Goal: Entertainment & Leisure: Consume media (video, audio)

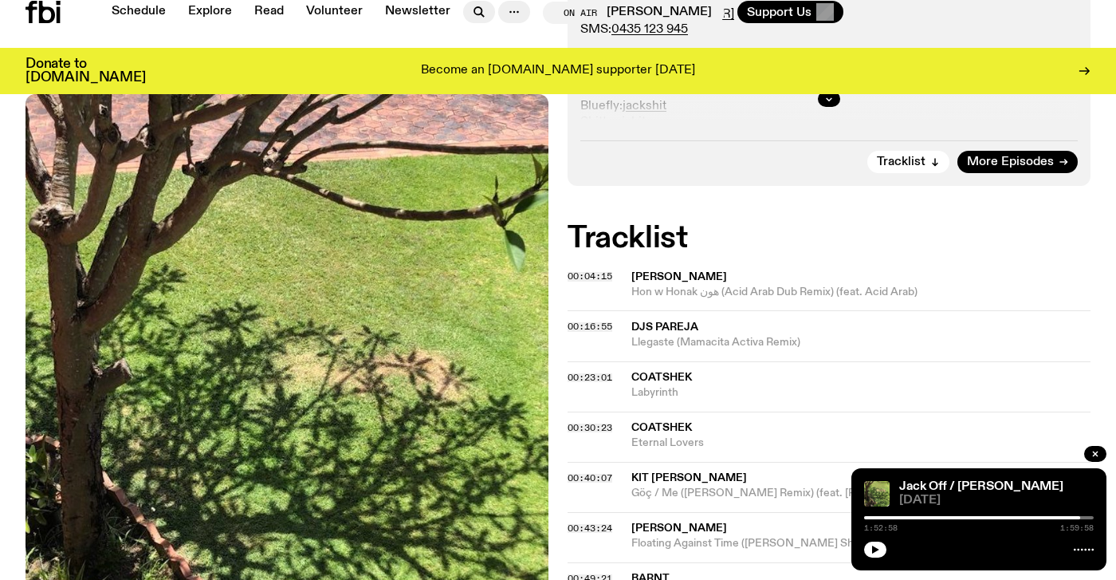
scroll to position [488, 0]
click at [126, 11] on link "Schedule" at bounding box center [138, 12] width 73 height 22
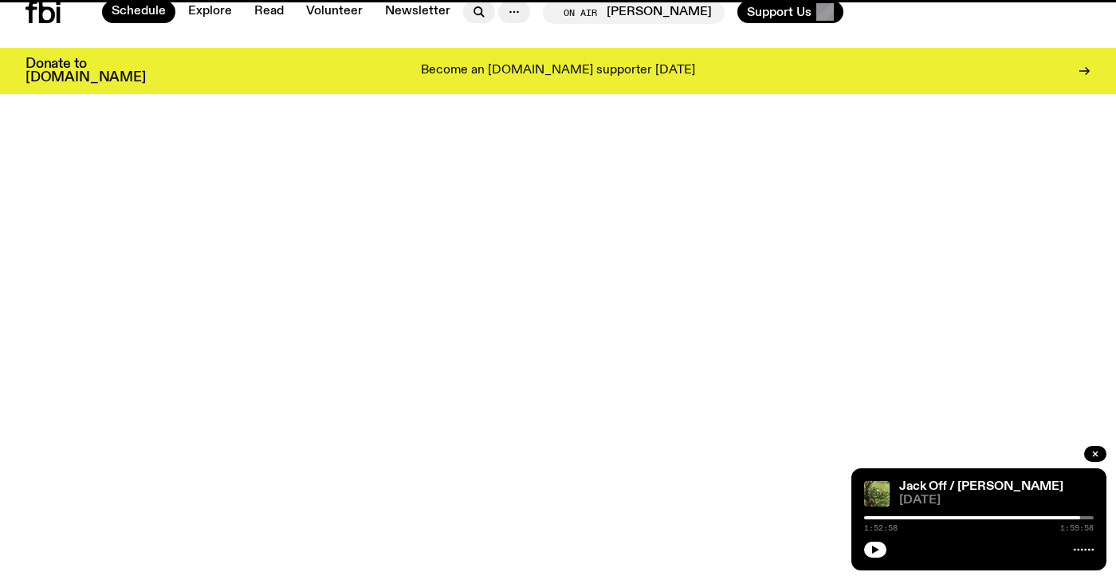
click at [43, 15] on icon at bounding box center [43, 12] width 35 height 22
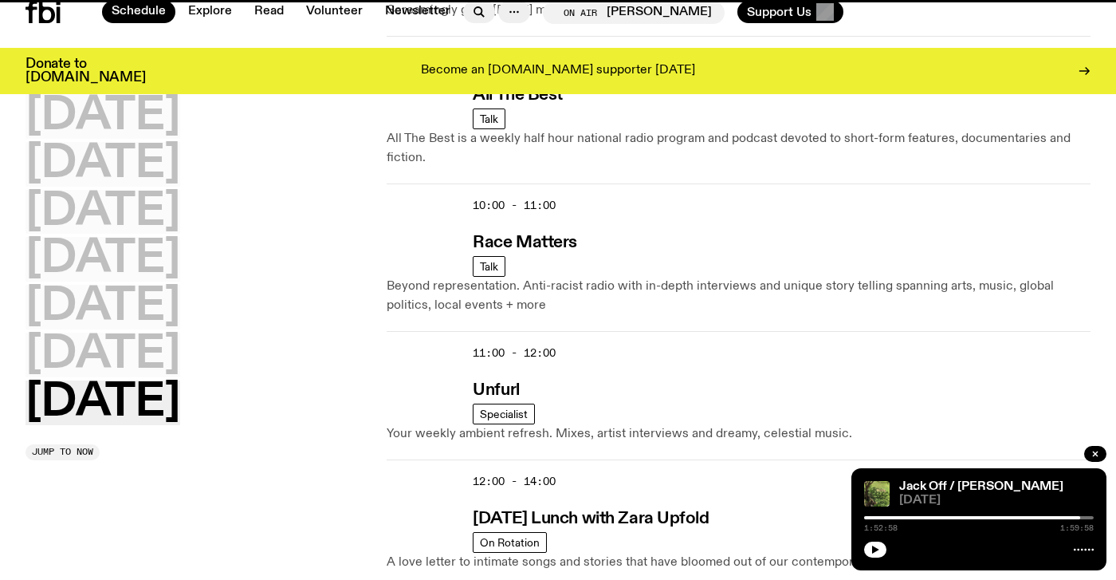
click at [43, 15] on icon at bounding box center [43, 12] width 35 height 22
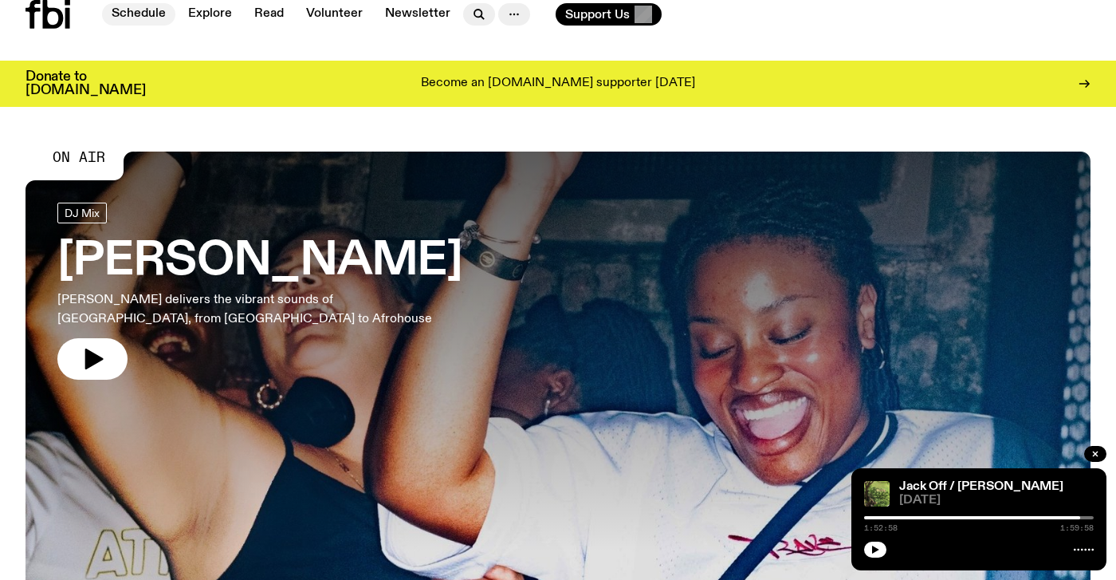
click at [130, 14] on link "Schedule" at bounding box center [138, 14] width 73 height 22
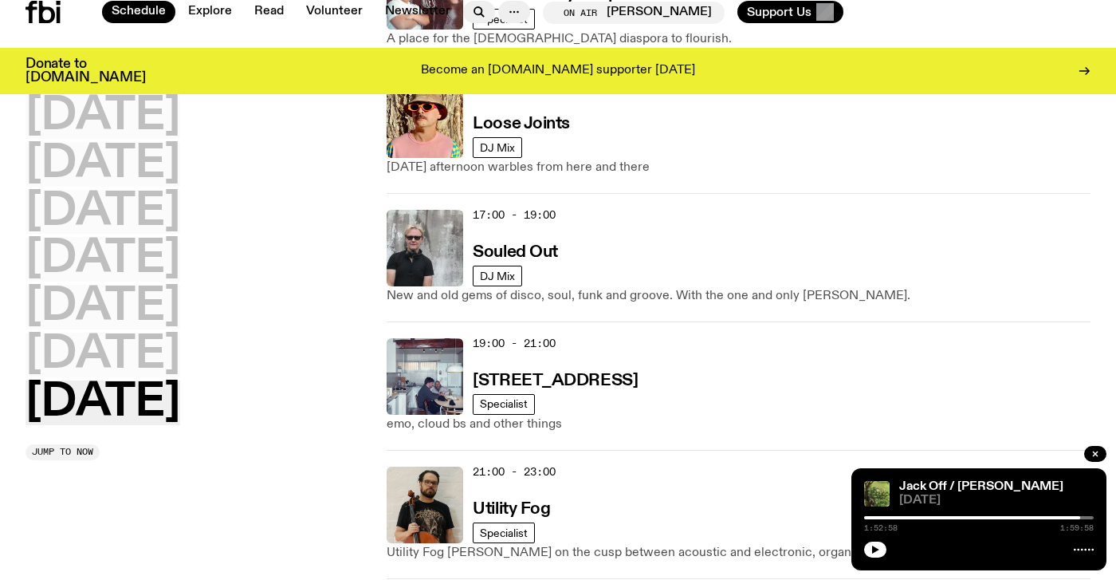
scroll to position [1091, 0]
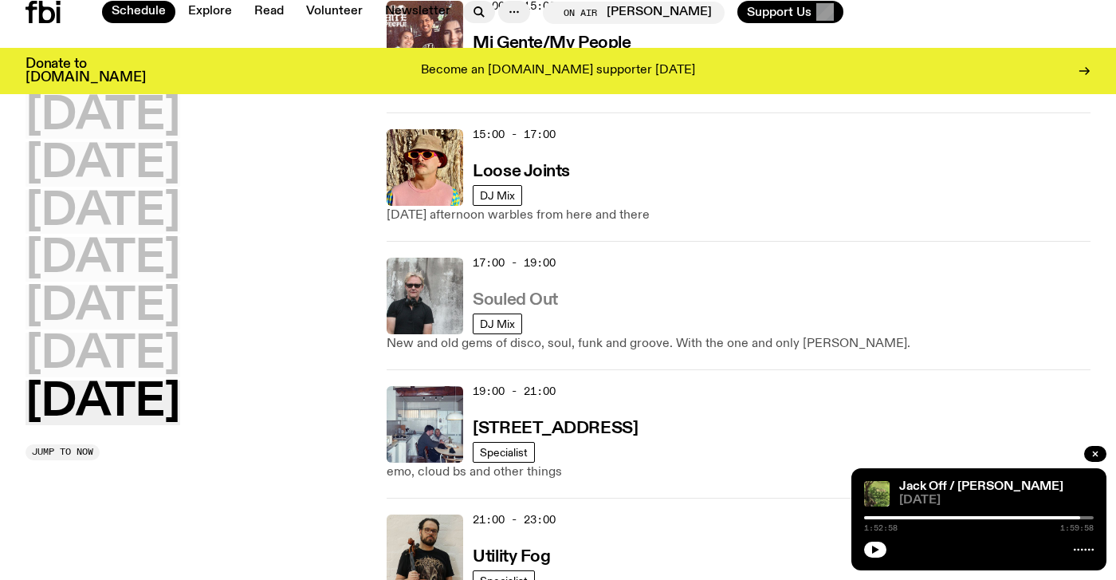
click at [501, 305] on h3 "Souled Out" at bounding box center [515, 300] width 85 height 17
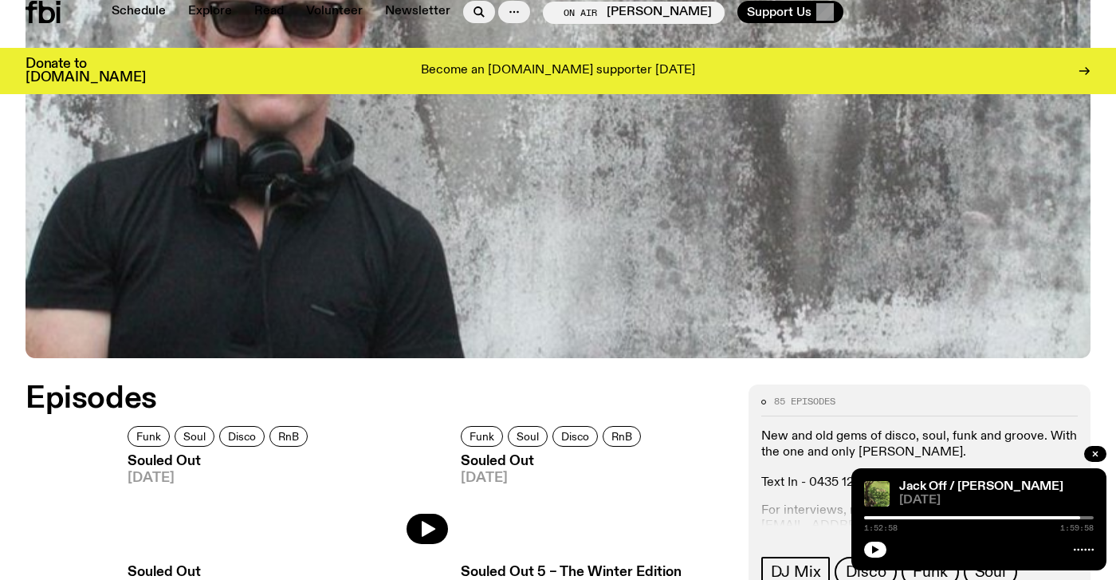
scroll to position [407, 0]
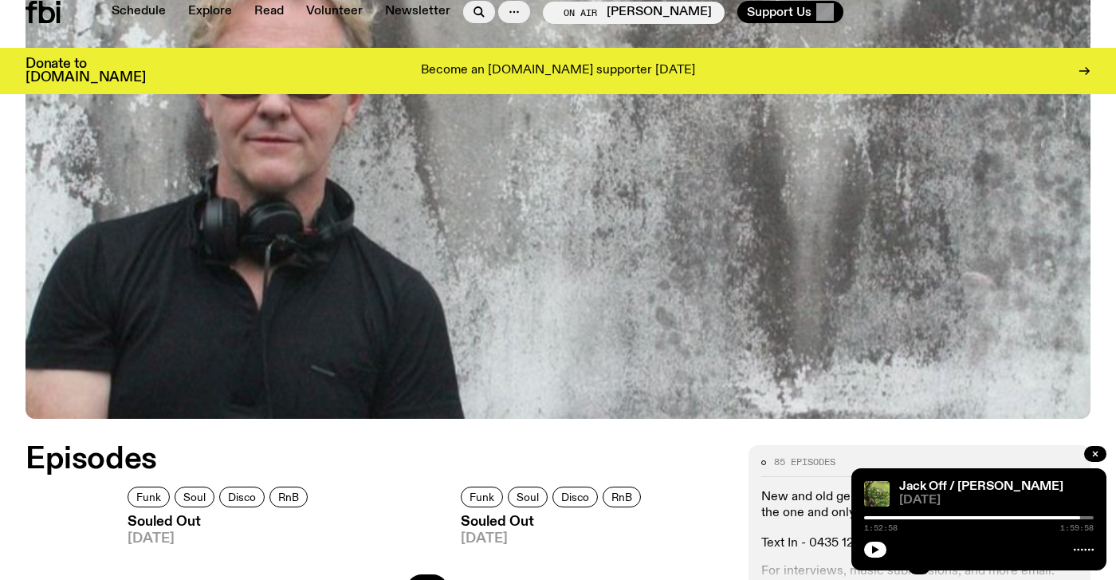
click at [197, 190] on img at bounding box center [558, 120] width 1065 height 600
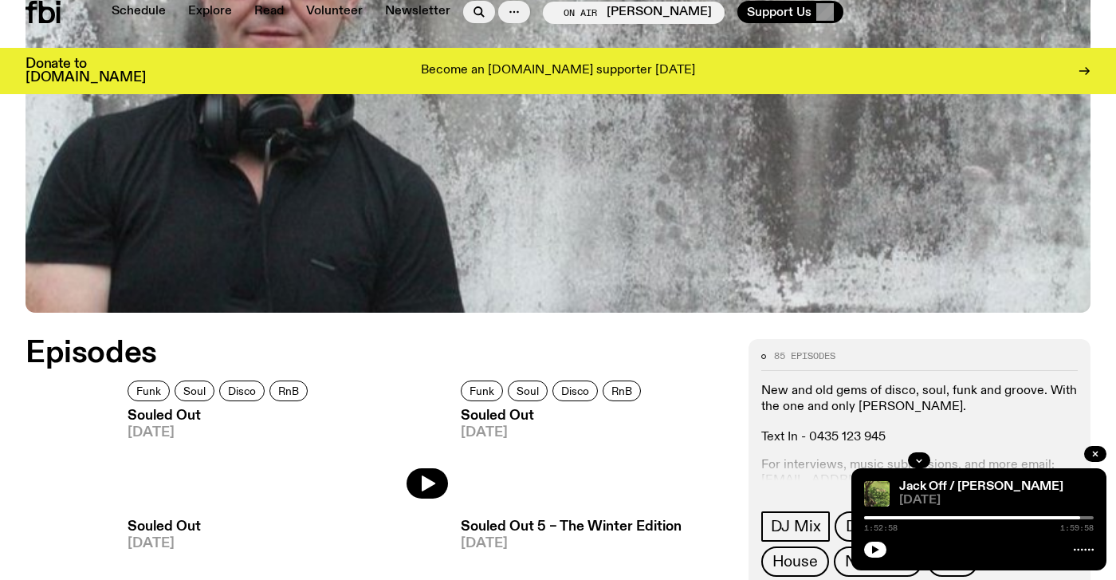
scroll to position [611, 0]
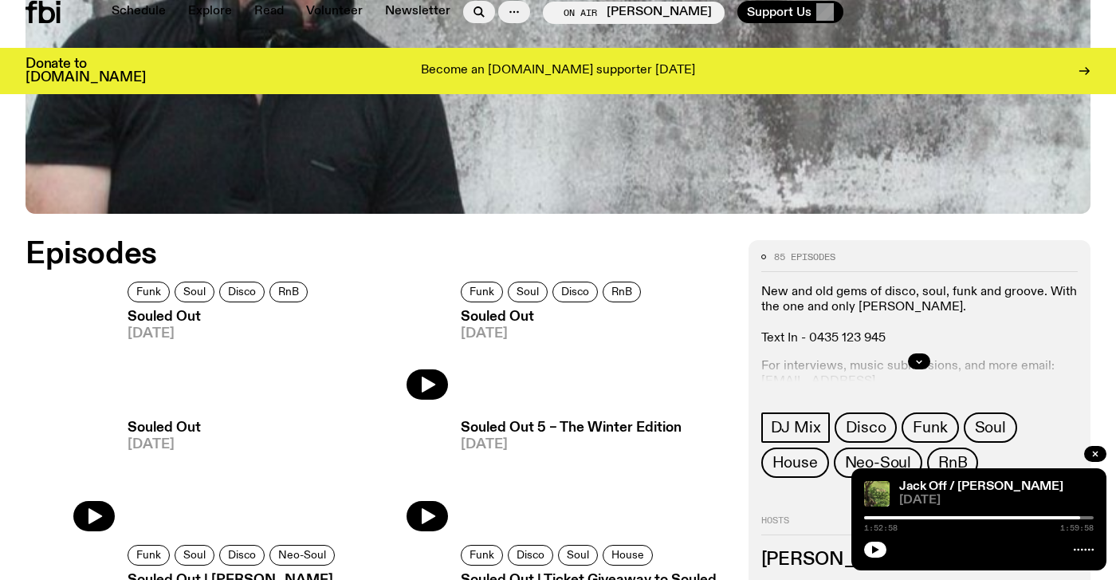
click at [426, 383] on img at bounding box center [403, 340] width 89 height 119
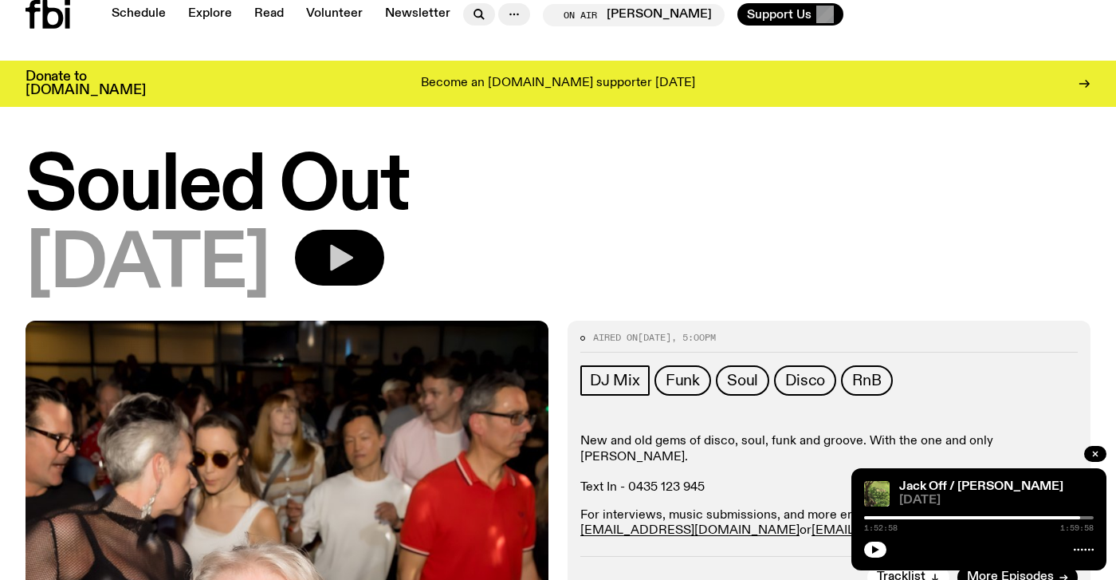
click at [356, 256] on icon "button" at bounding box center [340, 258] width 32 height 32
